Goal: Task Accomplishment & Management: Manage account settings

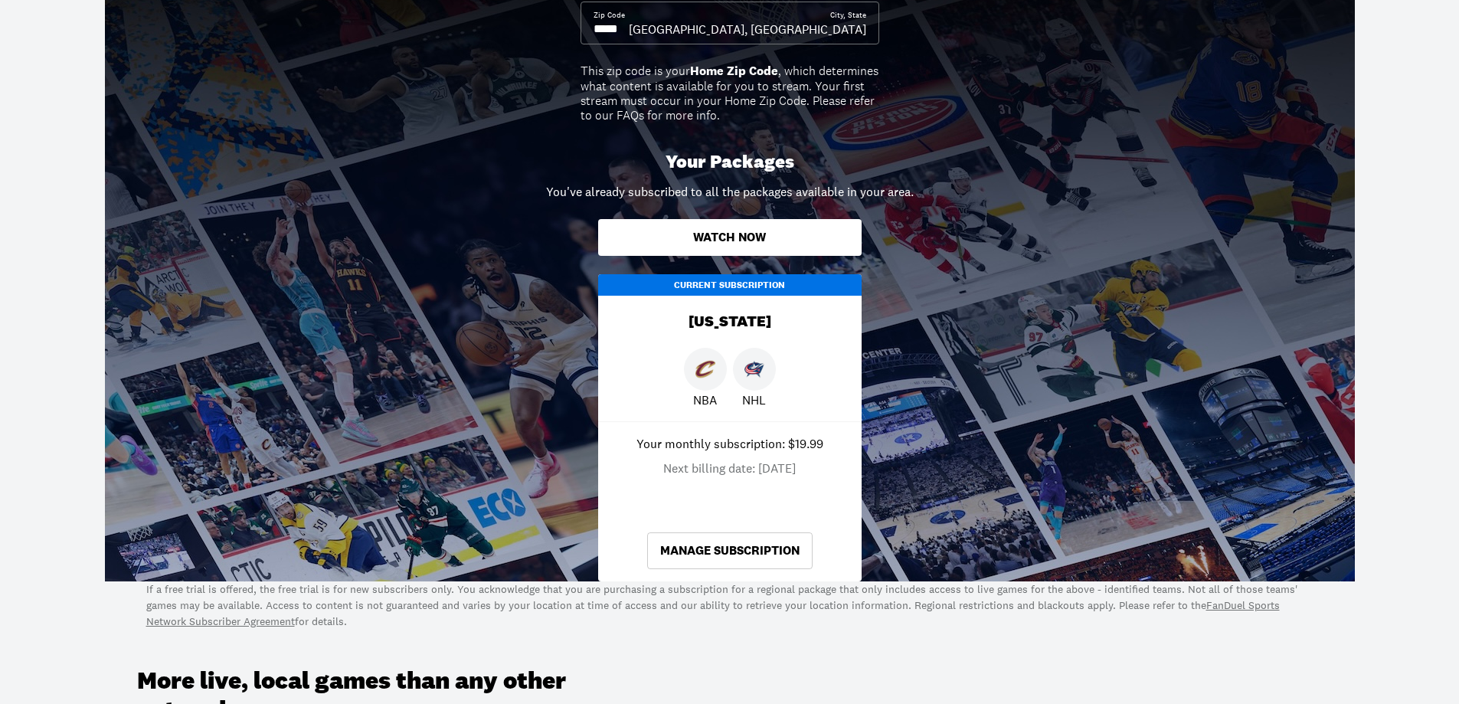
scroll to position [306, 0]
click at [735, 555] on link "Manage Subscription" at bounding box center [729, 551] width 165 height 37
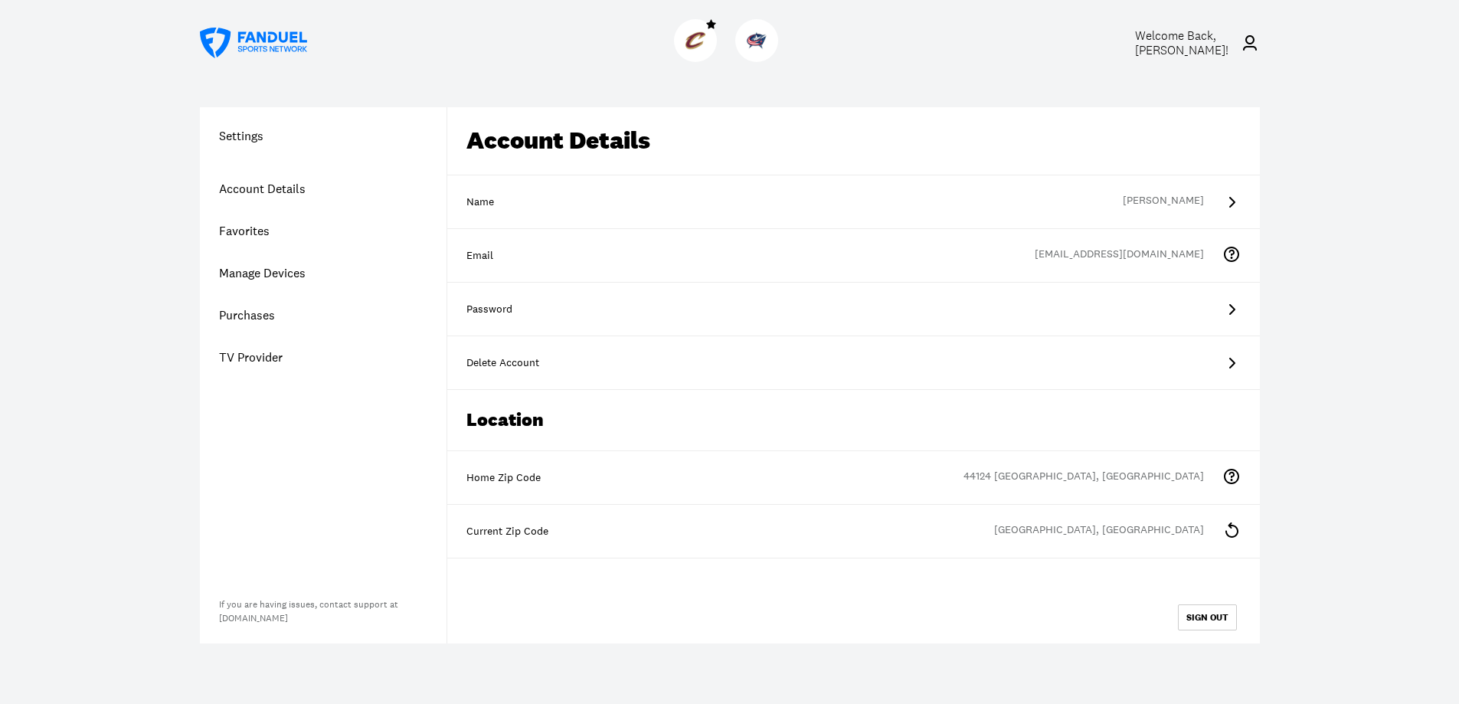
click at [260, 189] on link "Account Details" at bounding box center [323, 189] width 247 height 42
click at [264, 274] on link "Manage Devices" at bounding box center [323, 273] width 247 height 42
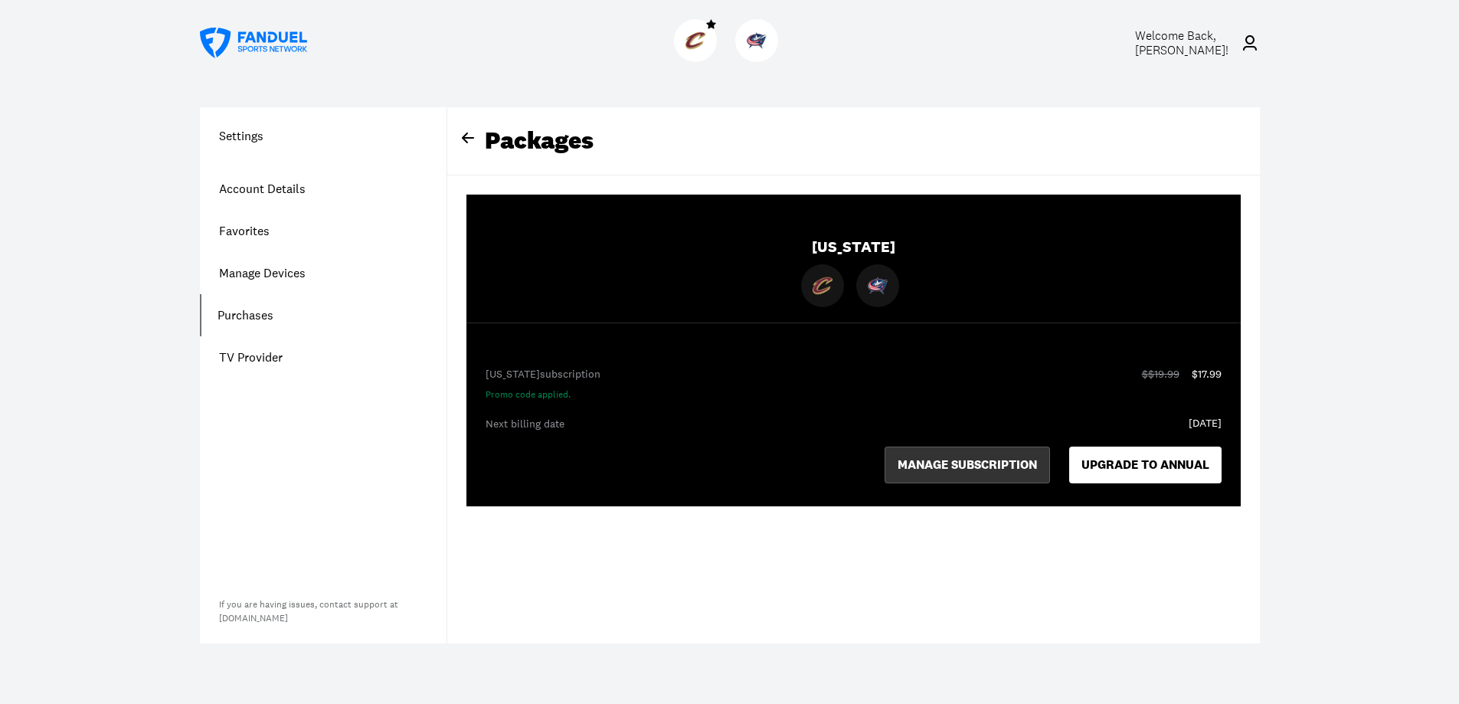
click at [972, 466] on button "MANAGE SUBSCRIPTION" at bounding box center [967, 465] width 165 height 37
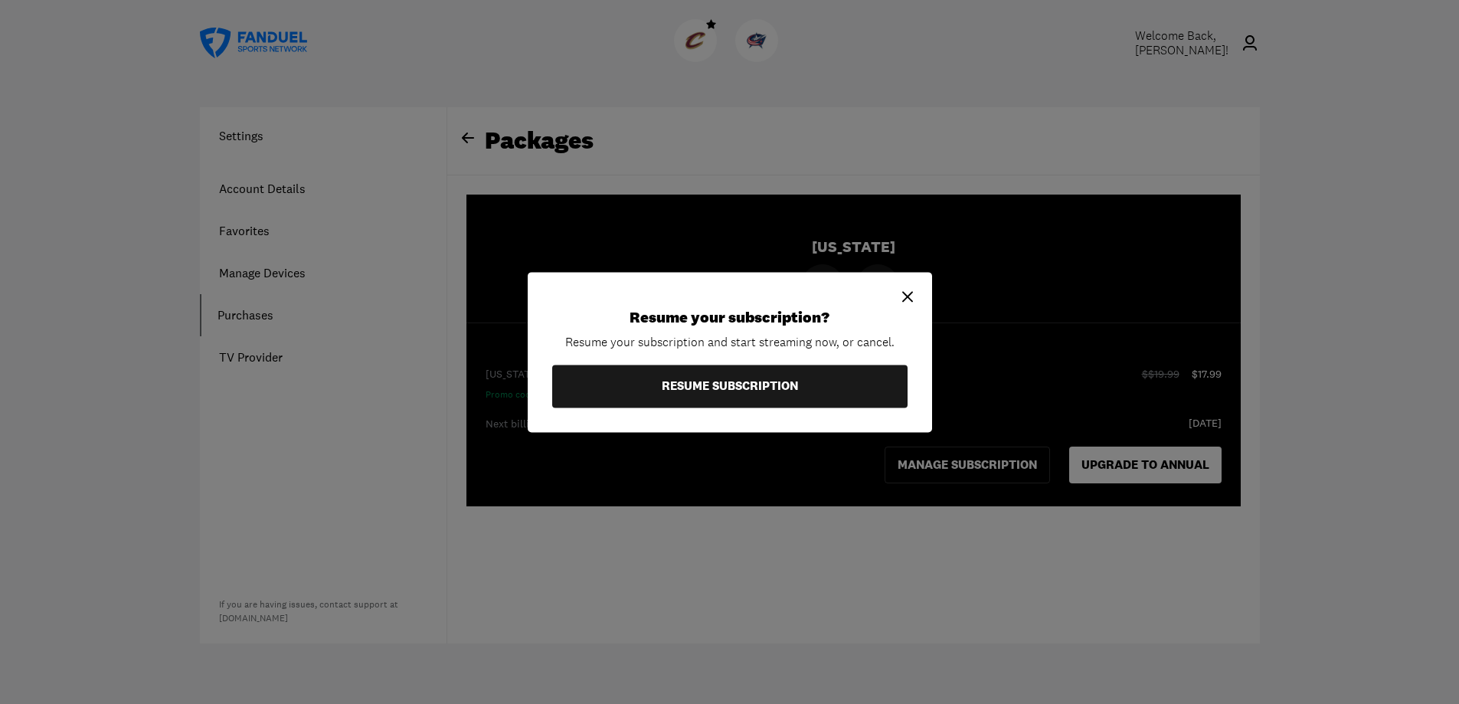
click at [910, 297] on icon at bounding box center [908, 296] width 18 height 18
